Goal: Information Seeking & Learning: Learn about a topic

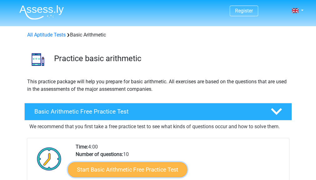
click at [153, 167] on link "Start Basic Arithmetic Free Practice Test" at bounding box center [127, 169] width 119 height 15
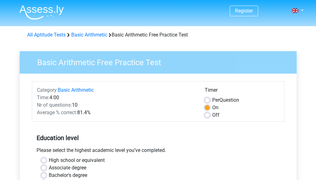
click at [212, 115] on label "Off" at bounding box center [215, 114] width 7 height 7
click at [209, 115] on input "Off" at bounding box center [207, 114] width 5 height 6
radio input "true"
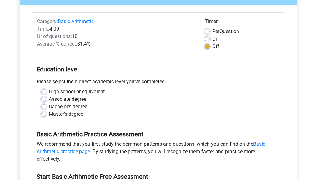
scroll to position [75, 0]
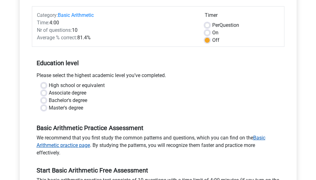
click at [85, 145] on link "Basic Arithmetic practice page" at bounding box center [151, 141] width 229 height 13
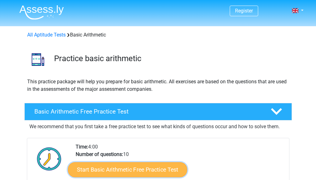
click at [169, 168] on link "Start Basic Arithmetic Free Practice Test" at bounding box center [127, 169] width 119 height 15
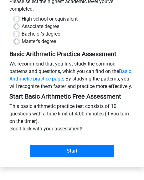
scroll to position [146, 0]
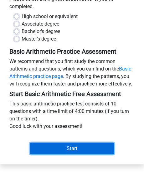
click at [106, 150] on input "Start" at bounding box center [72, 149] width 84 height 12
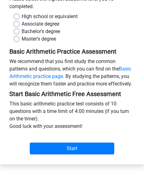
click at [96, 39] on div "Master's degree" at bounding box center [72, 38] width 116 height 7
click at [33, 16] on label "High school or equivalent" at bounding box center [50, 16] width 56 height 7
click at [19, 16] on input "High school or equivalent" at bounding box center [16, 16] width 5 height 6
radio input "true"
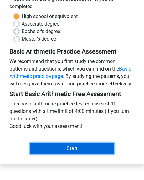
click at [47, 145] on input "Start" at bounding box center [72, 149] width 84 height 12
click at [39, 149] on input "Start" at bounding box center [72, 149] width 84 height 12
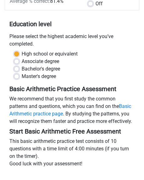
scroll to position [96, 0]
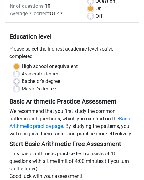
click at [93, 15] on div "Off" at bounding box center [111, 15] width 46 height 7
click at [95, 17] on label "Off" at bounding box center [98, 15] width 7 height 7
click at [91, 17] on input "Off" at bounding box center [90, 15] width 5 height 6
radio input "true"
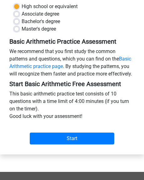
scroll to position [159, 0]
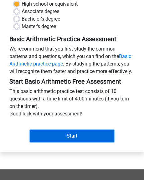
click at [99, 138] on input "Start" at bounding box center [72, 136] width 84 height 12
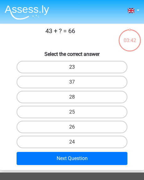
click at [83, 70] on label "23" at bounding box center [72, 67] width 111 height 12
click at [76, 70] on input "23" at bounding box center [74, 69] width 4 height 4
radio input "true"
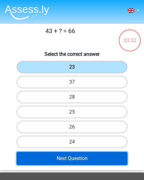
click at [80, 155] on button "Next Question" at bounding box center [72, 158] width 111 height 13
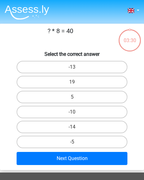
scroll to position [24, 0]
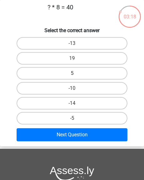
click at [80, 75] on label "5" at bounding box center [72, 73] width 111 height 12
click at [76, 75] on input "5" at bounding box center [74, 75] width 4 height 4
radio input "true"
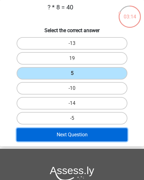
click at [72, 132] on button "Next Question" at bounding box center [72, 134] width 111 height 13
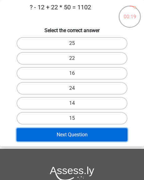
click at [72, 132] on button "Next Question" at bounding box center [72, 134] width 111 height 13
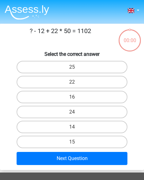
scroll to position [24, 0]
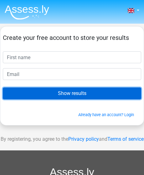
click at [74, 94] on input "Show results" at bounding box center [72, 94] width 138 height 12
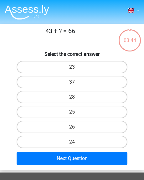
click at [75, 69] on input "23" at bounding box center [74, 69] width 4 height 4
radio input "true"
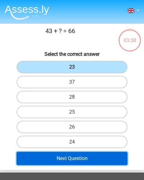
click at [75, 156] on button "Next Question" at bounding box center [72, 158] width 111 height 13
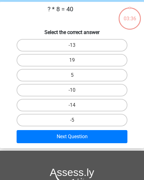
scroll to position [24, 0]
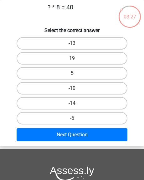
click at [72, 76] on input "5" at bounding box center [74, 75] width 4 height 4
radio input "true"
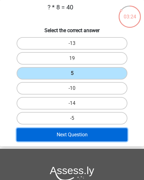
click at [65, 131] on button "Next Question" at bounding box center [72, 134] width 111 height 13
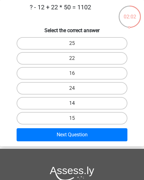
click at [91, 106] on label "14" at bounding box center [72, 103] width 111 height 12
click at [76, 106] on input "14" at bounding box center [74, 105] width 4 height 4
radio input "true"
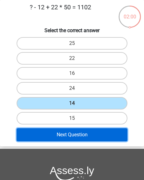
click at [87, 133] on button "Next Question" at bounding box center [72, 134] width 111 height 13
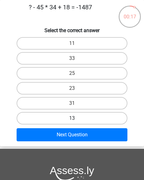
click at [83, 117] on label "13" at bounding box center [72, 118] width 111 height 12
click at [76, 118] on input "13" at bounding box center [74, 120] width 4 height 4
radio input "true"
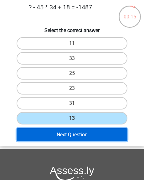
click at [80, 133] on button "Next Question" at bounding box center [72, 134] width 111 height 13
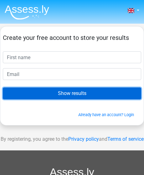
click at [70, 96] on input "Show results" at bounding box center [72, 94] width 138 height 12
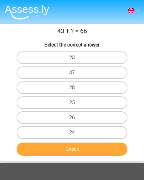
click at [68, 59] on label "23" at bounding box center [72, 58] width 111 height 12
click at [72, 59] on input "23" at bounding box center [74, 60] width 4 height 4
radio input "true"
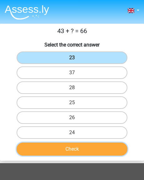
click at [77, 149] on button "Check" at bounding box center [72, 149] width 111 height 13
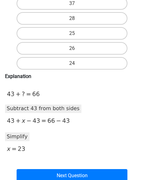
scroll to position [75, 0]
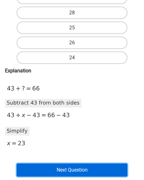
click at [122, 172] on button "Next Question" at bounding box center [72, 170] width 111 height 13
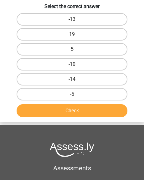
scroll to position [24, 0]
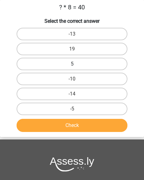
click at [81, 67] on label "5" at bounding box center [72, 64] width 111 height 12
click at [76, 67] on input "5" at bounding box center [74, 66] width 4 height 4
radio input "true"
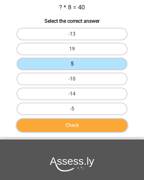
click at [100, 124] on button "Check" at bounding box center [72, 125] width 111 height 13
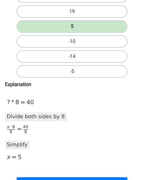
scroll to position [74, 0]
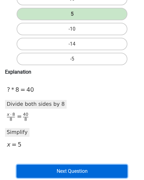
click at [116, 173] on button "Next Question" at bounding box center [72, 171] width 111 height 13
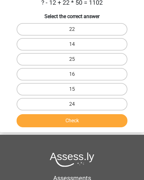
scroll to position [24, 0]
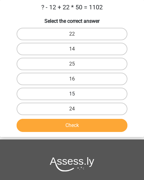
click at [78, 93] on label "15" at bounding box center [72, 94] width 111 height 12
click at [76, 94] on input "15" at bounding box center [74, 96] width 4 height 4
radio input "true"
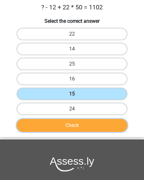
click at [91, 123] on button "Check" at bounding box center [72, 125] width 111 height 13
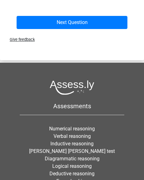
scroll to position [332, 0]
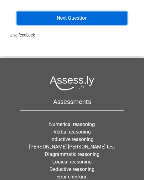
click at [54, 21] on button "Next Question" at bounding box center [72, 18] width 111 height 13
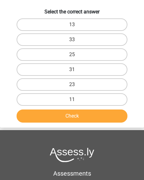
scroll to position [24, 0]
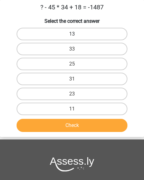
click at [56, 36] on label "13" at bounding box center [72, 34] width 111 height 12
click at [72, 36] on input "13" at bounding box center [74, 36] width 4 height 4
radio input "true"
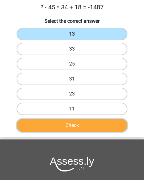
click at [84, 123] on button "Check" at bounding box center [72, 125] width 111 height 13
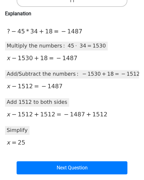
scroll to position [136, 0]
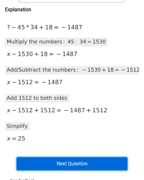
click at [121, 167] on button "Next Question" at bounding box center [72, 163] width 111 height 13
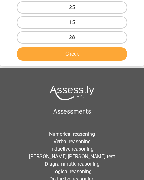
scroll to position [24, 0]
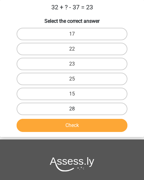
click at [78, 111] on label "28" at bounding box center [72, 109] width 111 height 12
click at [76, 111] on input "28" at bounding box center [74, 111] width 4 height 4
radio input "true"
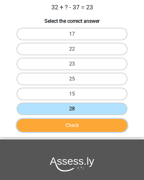
click at [74, 123] on button "Check" at bounding box center [72, 125] width 111 height 13
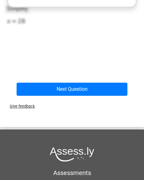
scroll to position [269, 0]
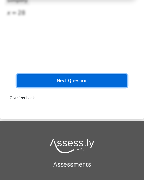
click at [101, 85] on button "Next Question" at bounding box center [72, 80] width 111 height 13
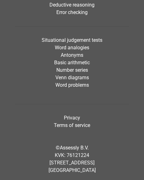
scroll to position [24, 0]
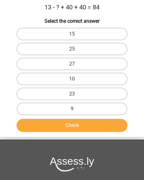
click at [90, 126] on button "Check" at bounding box center [72, 125] width 111 height 13
click at [74, 94] on input "23" at bounding box center [74, 96] width 4 height 4
radio input "true"
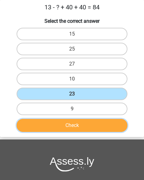
click at [84, 122] on button "Check" at bounding box center [72, 125] width 111 height 13
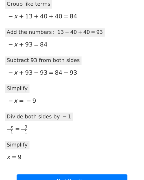
scroll to position [186, 0]
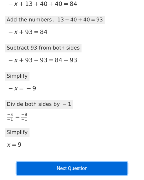
click at [123, 170] on button "Next Question" at bounding box center [72, 168] width 111 height 13
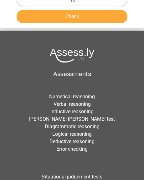
scroll to position [24, 0]
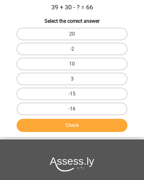
click at [123, 170] on div at bounding box center [72, 164] width 104 height 15
click at [72, 80] on input "3" at bounding box center [74, 81] width 4 height 4
radio input "true"
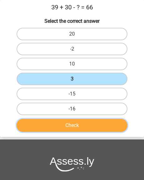
click at [79, 124] on button "Check" at bounding box center [72, 125] width 111 height 13
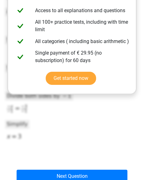
scroll to position [186, 0]
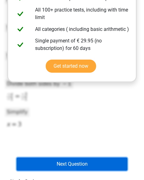
click at [103, 165] on button "Next Question" at bounding box center [72, 164] width 111 height 13
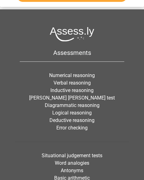
scroll to position [24, 0]
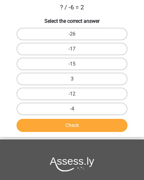
click at [73, 96] on input "-12" at bounding box center [74, 96] width 4 height 4
radio input "true"
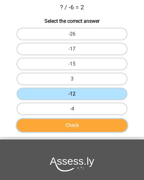
click at [76, 126] on button "Check" at bounding box center [72, 125] width 111 height 13
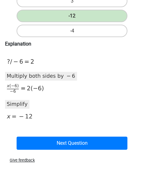
scroll to position [107, 0]
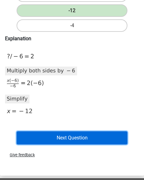
click at [86, 141] on button "Next Question" at bounding box center [72, 137] width 111 height 13
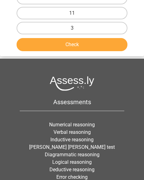
scroll to position [24, 0]
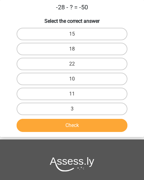
click at [76, 61] on label "22" at bounding box center [72, 64] width 111 height 12
click at [76, 64] on input "22" at bounding box center [74, 66] width 4 height 4
radio input "true"
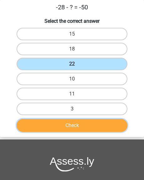
click at [76, 125] on button "Check" at bounding box center [72, 125] width 111 height 13
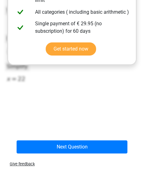
scroll to position [215, 0]
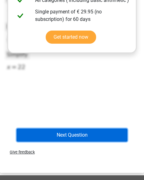
click at [95, 140] on button "Next Question" at bounding box center [72, 135] width 111 height 13
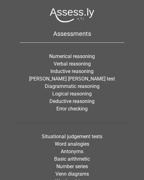
scroll to position [24, 0]
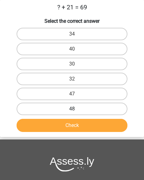
click at [74, 106] on label "48" at bounding box center [72, 109] width 111 height 12
click at [74, 109] on input "48" at bounding box center [74, 111] width 4 height 4
radio input "true"
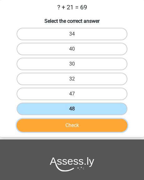
click at [72, 127] on button "Check" at bounding box center [72, 125] width 111 height 13
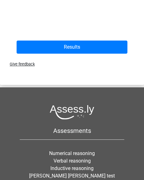
scroll to position [328, 0]
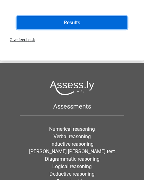
click at [77, 26] on button "Results" at bounding box center [72, 22] width 111 height 13
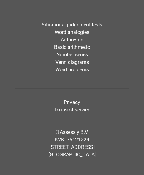
scroll to position [283, 0]
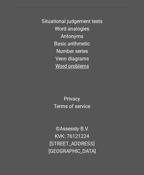
click at [72, 67] on link "Word problems" at bounding box center [71, 66] width 33 height 6
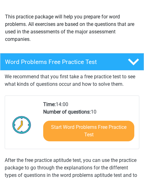
scroll to position [67, 0]
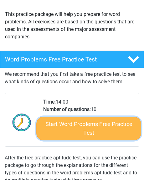
click at [121, 133] on link "Start Word Problems Free Practice Test" at bounding box center [88, 129] width 105 height 24
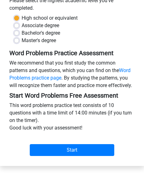
scroll to position [150, 0]
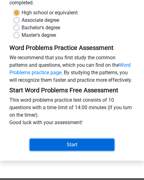
click at [91, 146] on input "Start" at bounding box center [72, 145] width 84 height 12
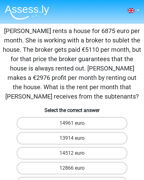
click at [91, 146] on div "14512 euro" at bounding box center [71, 153] width 143 height 15
click at [86, 124] on label "14961 euro" at bounding box center [72, 123] width 111 height 12
click at [76, 124] on input "14961 euro" at bounding box center [74, 125] width 4 height 4
radio input "true"
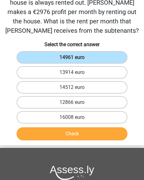
scroll to position [75, 0]
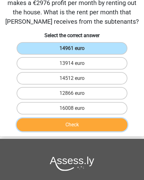
click at [101, 125] on button "Check" at bounding box center [72, 124] width 111 height 13
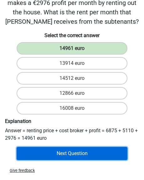
click at [102, 148] on button "Next Question" at bounding box center [72, 153] width 111 height 13
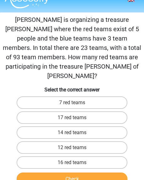
scroll to position [0, 0]
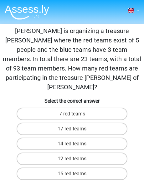
click at [131, 53] on p "[PERSON_NAME] is organizing a treasure [PERSON_NAME] where the red teams exist …" at bounding box center [71, 59] width 139 height 66
click at [103, 123] on label "17 red teams" at bounding box center [72, 129] width 111 height 12
click at [76, 129] on input "17 red teams" at bounding box center [74, 131] width 4 height 4
radio input "true"
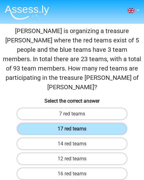
scroll to position [12, 0]
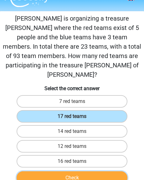
click at [99, 171] on button "Check" at bounding box center [72, 177] width 111 height 13
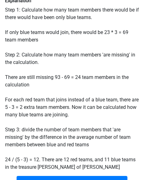
scroll to position [192, 0]
